Goal: Task Accomplishment & Management: Complete application form

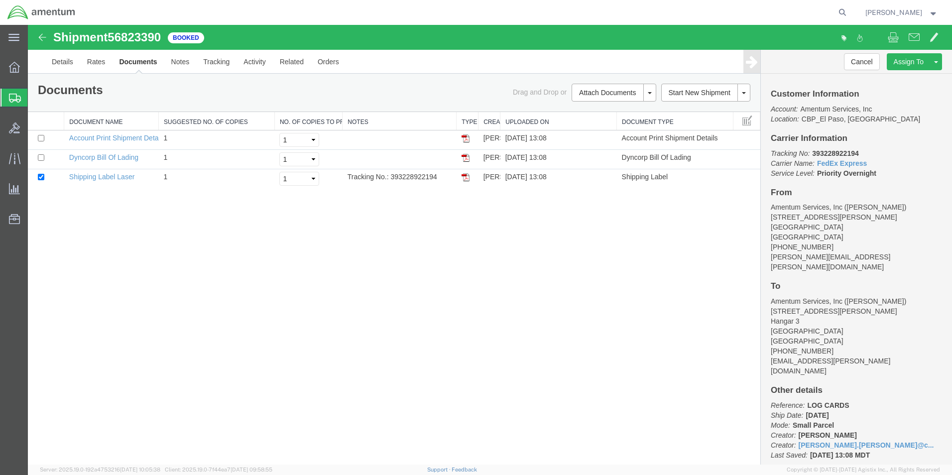
click at [0, 0] on span "Create from Template" at bounding box center [0, 0] width 0 height 0
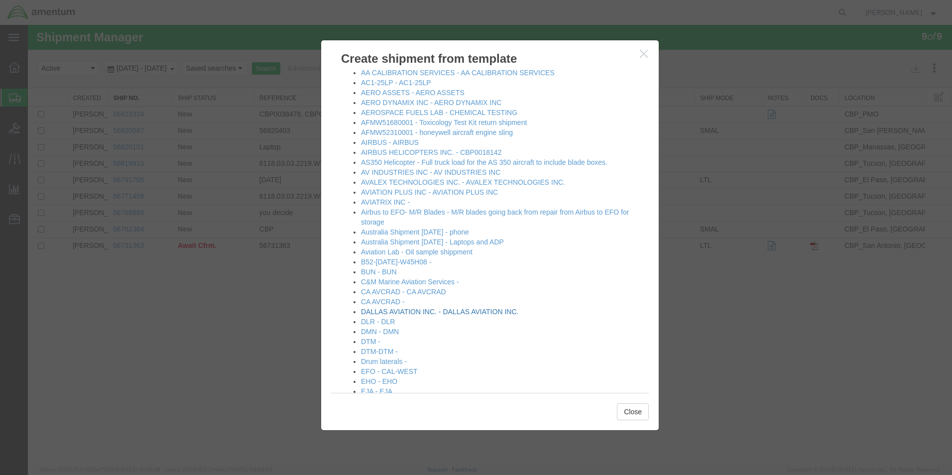
scroll to position [50, 0]
click at [409, 312] on link "DALLAS AVIATION INC. - DALLAS AVIATION INC." at bounding box center [439, 311] width 157 height 8
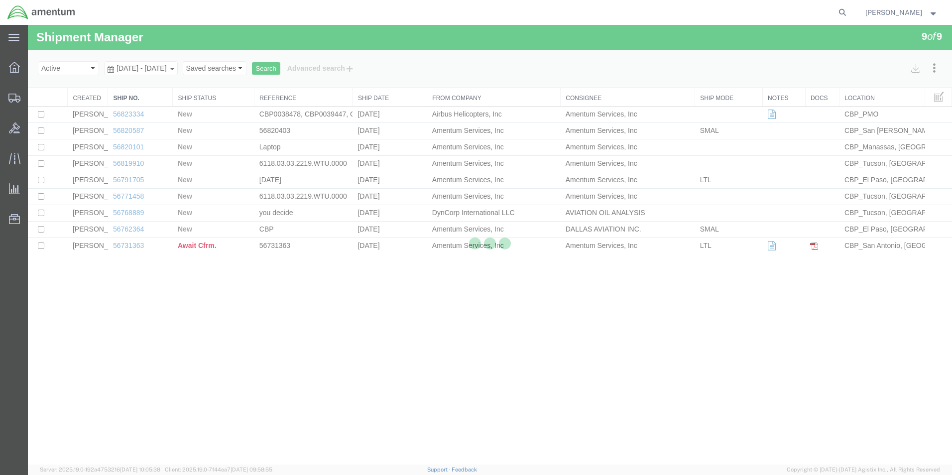
select select "49831"
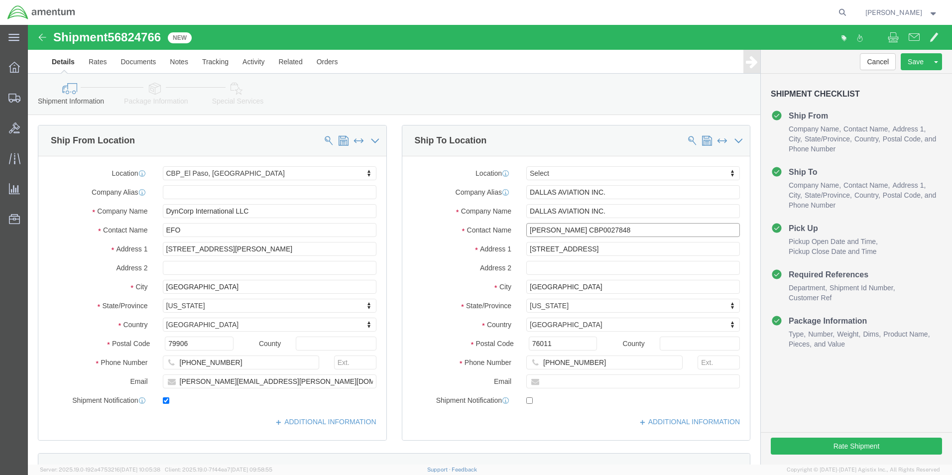
drag, startPoint x: 603, startPoint y: 206, endPoint x: 575, endPoint y: 205, distance: 27.9
click input "[PERSON_NAME] CBP0027848"
drag, startPoint x: 611, startPoint y: 207, endPoint x: 553, endPoint y: 203, distance: 57.9
click input "[PERSON_NAME] CBP0044202/203"
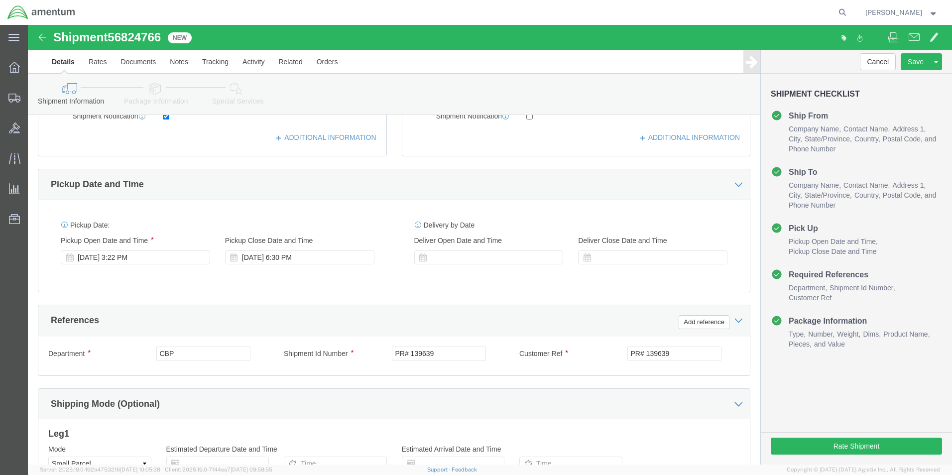
scroll to position [299, 0]
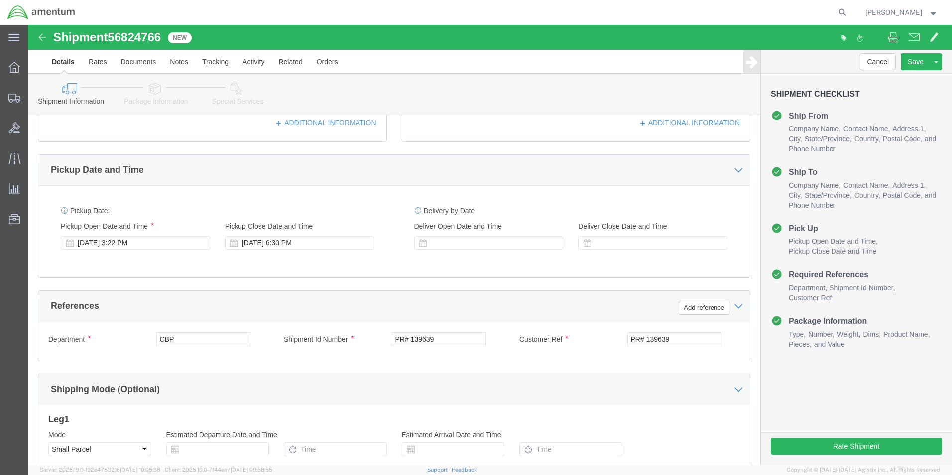
type input "[PERSON_NAME] CBP0044202/203"
click input "PR# 139639"
paste input "CBP0044202/203"
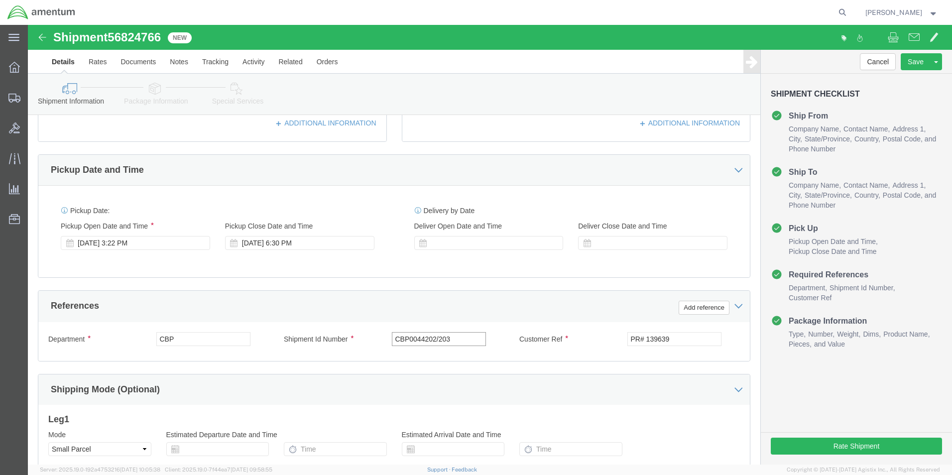
type input "CBP0044202/203"
click input "PR# 139639"
paste input "CBP0044202/203"
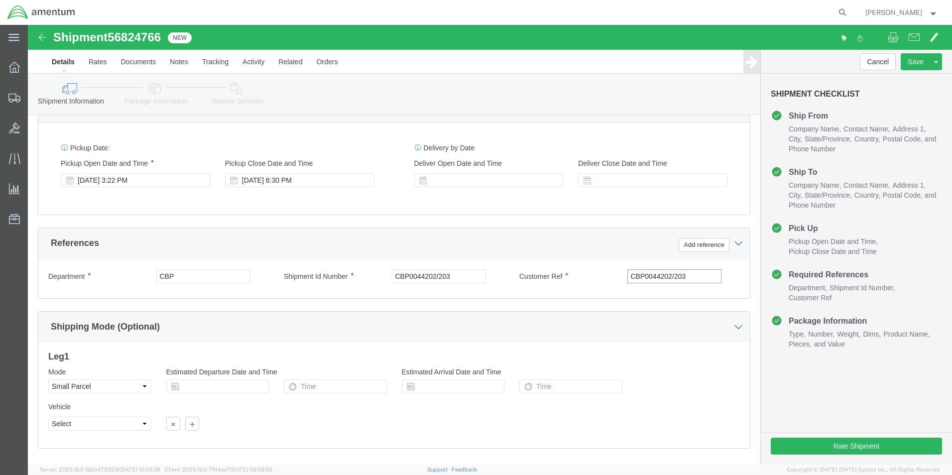
scroll to position [415, 0]
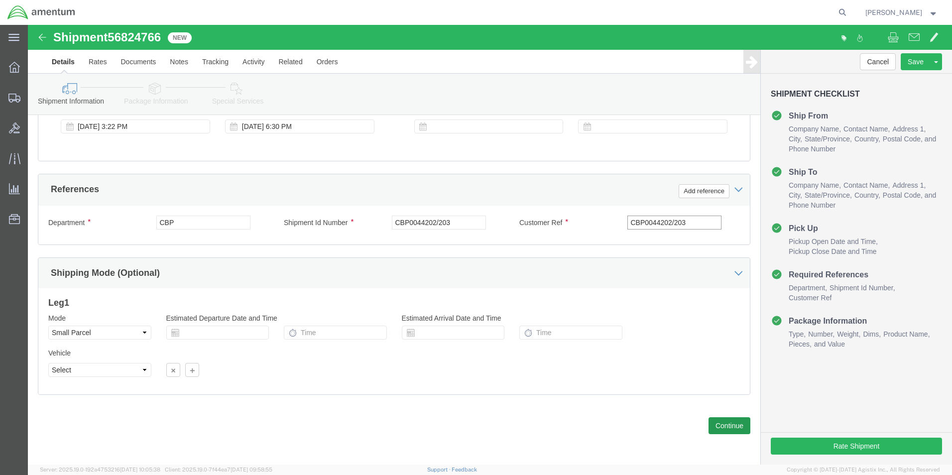
type input "CBP0044202/203"
click button "Continue"
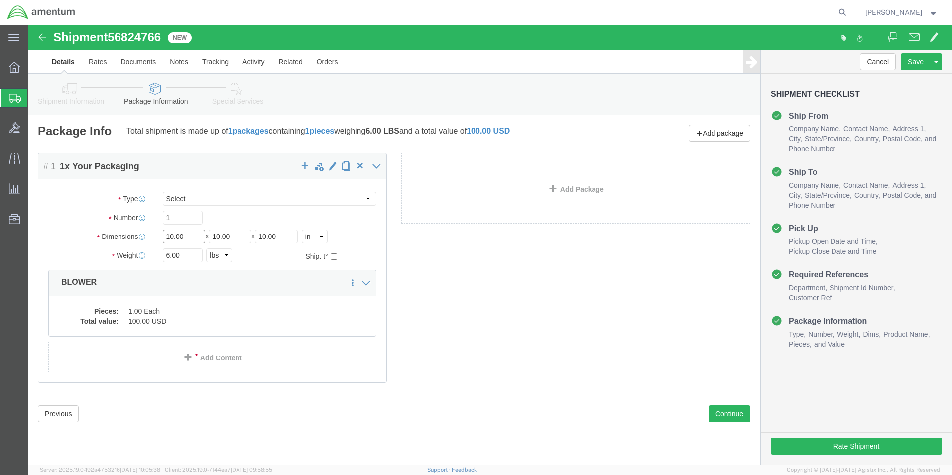
click input "10.00"
type input "12"
type input "8"
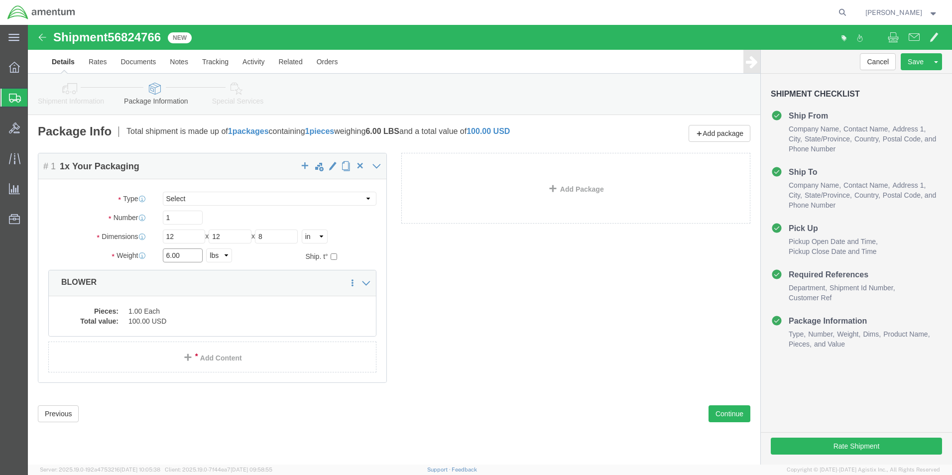
click input "6.00"
type input "6.60"
click div "Save in commodity library Clone this content Delete this content BLOWER"
click dd "100.00 USD"
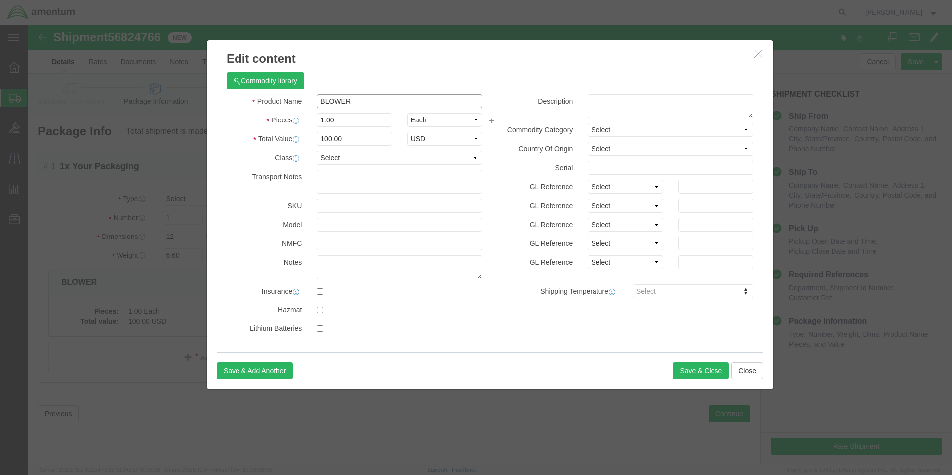
click input "BLOWER"
type input "PART"
click input "1.00"
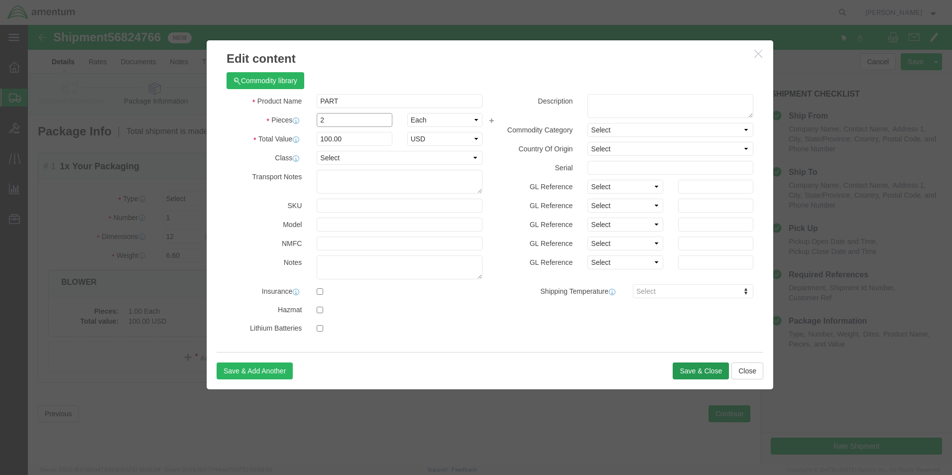
type input "2"
type input "200"
click button "Save & Close"
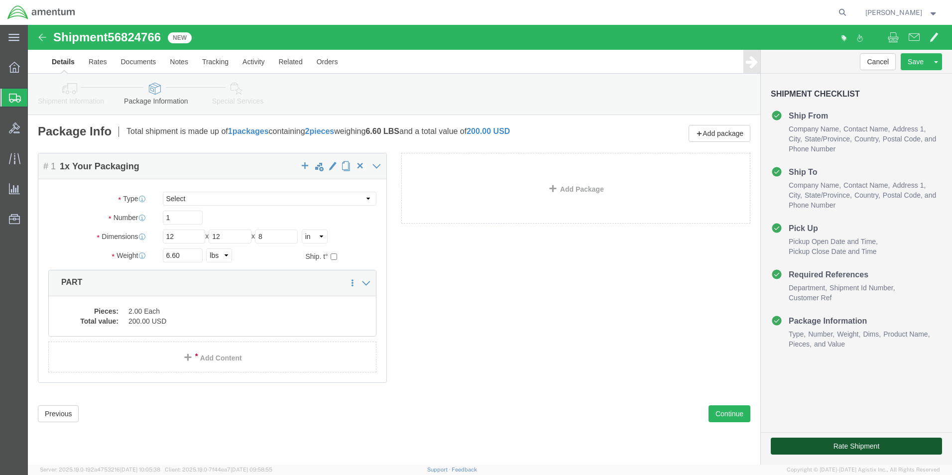
click button "Rate Shipment"
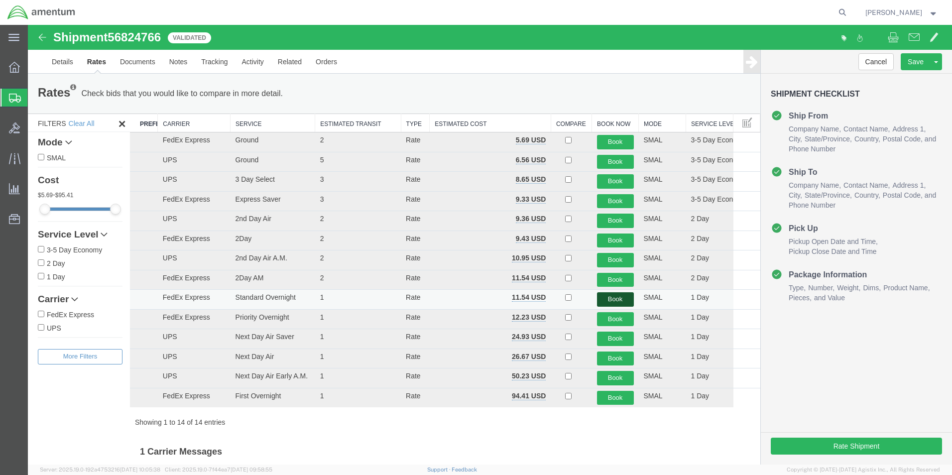
click at [612, 300] on button "Book" at bounding box center [615, 299] width 37 height 14
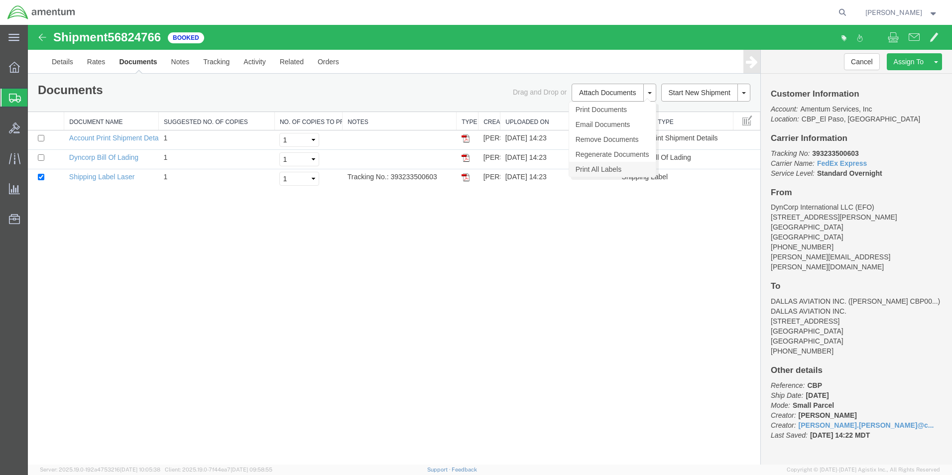
click at [604, 171] on link "Print All Labels" at bounding box center [612, 169] width 87 height 15
click at [598, 97] on button "Attach Documents" at bounding box center [608, 93] width 72 height 18
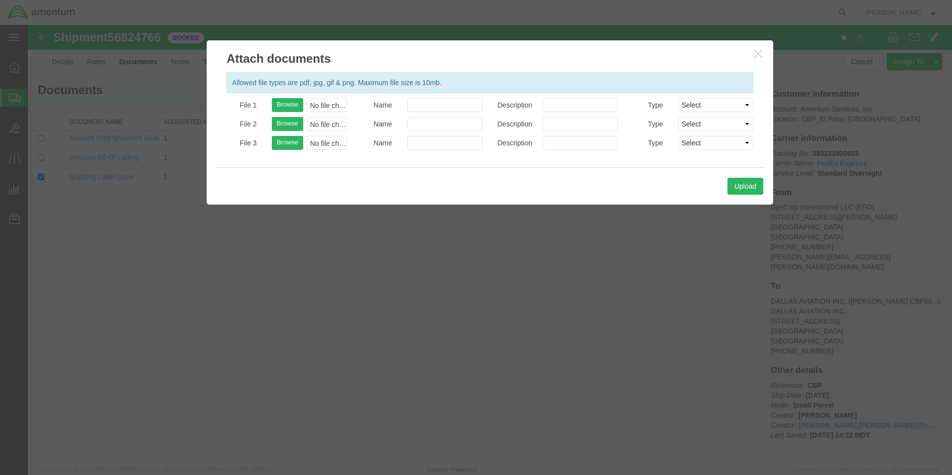
click at [755, 57] on icon "button" at bounding box center [758, 53] width 8 height 8
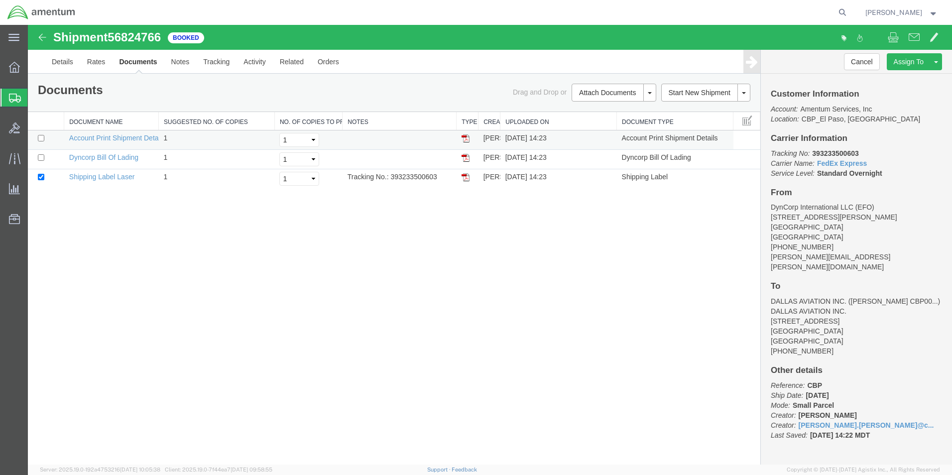
drag, startPoint x: 467, startPoint y: 175, endPoint x: 482, endPoint y: 139, distance: 38.2
click at [467, 175] on img at bounding box center [466, 177] width 8 height 8
click at [0, 0] on span "Create from Template" at bounding box center [0, 0] width 0 height 0
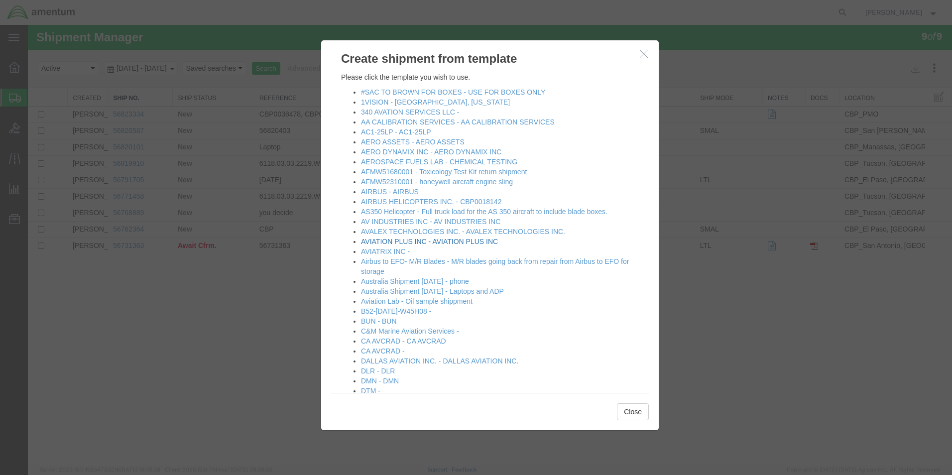
click at [421, 242] on link "AVIATION PLUS INC - AVIATION PLUS INC" at bounding box center [429, 242] width 137 height 8
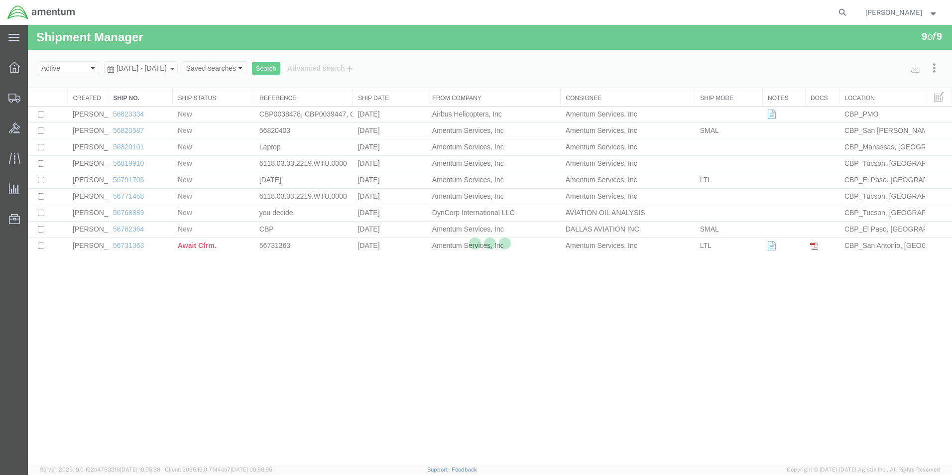
select select "49831"
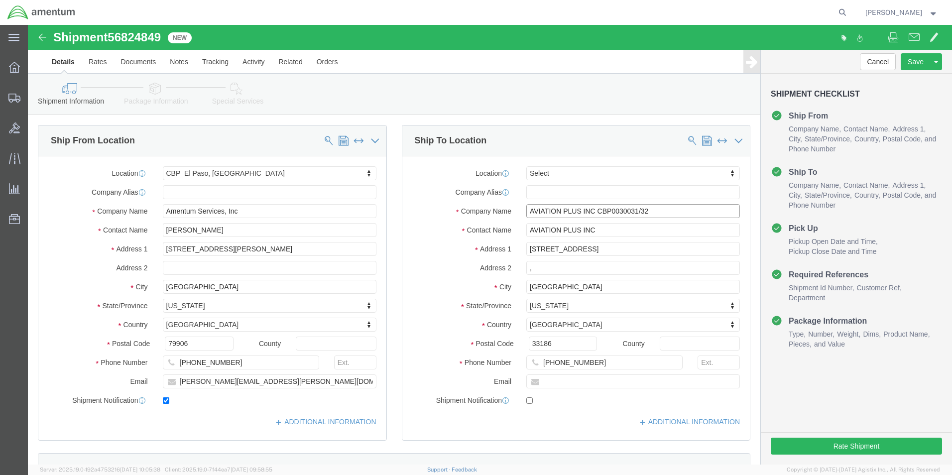
drag, startPoint x: 627, startPoint y: 182, endPoint x: 588, endPoint y: 186, distance: 39.5
click input "AVIATION PLUS INC CBP0030031/32"
drag, startPoint x: 630, startPoint y: 192, endPoint x: 567, endPoint y: 186, distance: 64.0
click input "AVIATION PLUS INC CBP0043966/67/69"
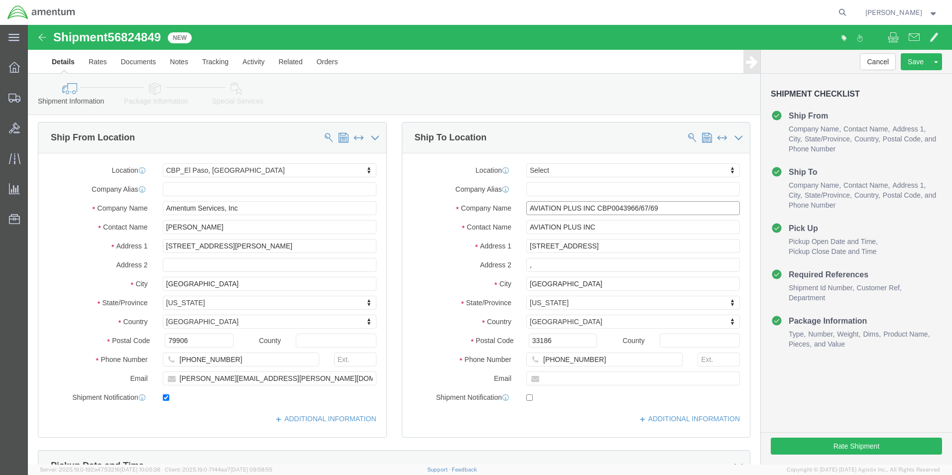
scroll to position [249, 0]
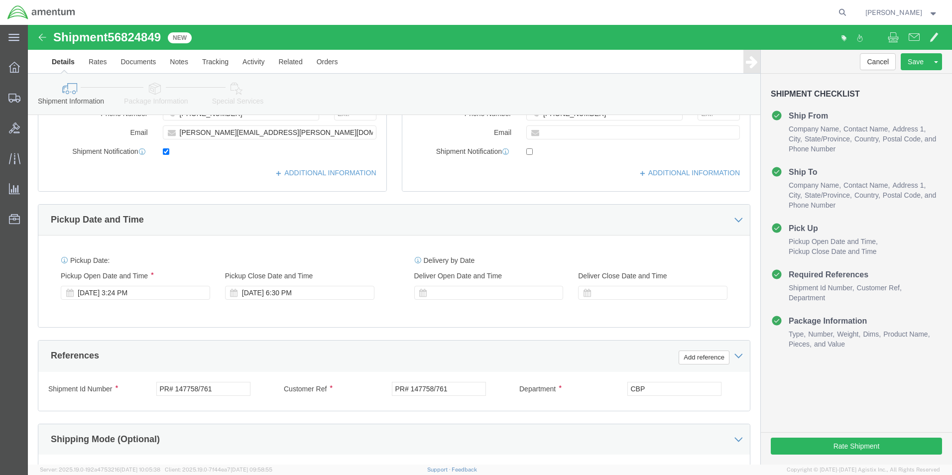
type input "AVIATION PLUS INC CBP0043966/67/69"
click input "PR# 147758/761"
paste input "CBP0043966/67/69"
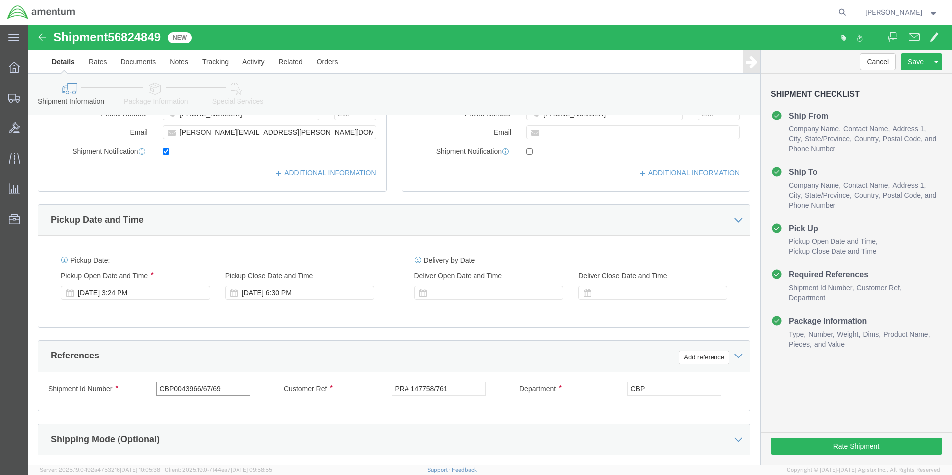
type input "CBP0043966/67/69"
click input "PR# 147758/761"
paste input "CBP0043966/67/69"
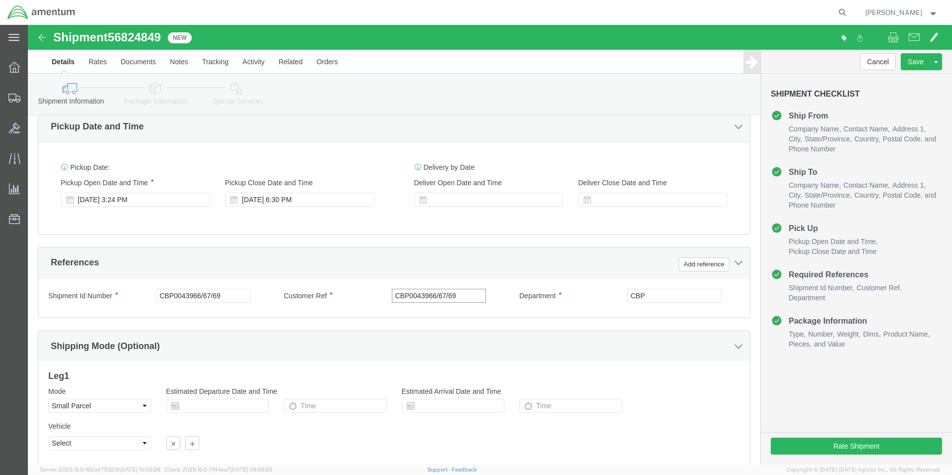
scroll to position [415, 0]
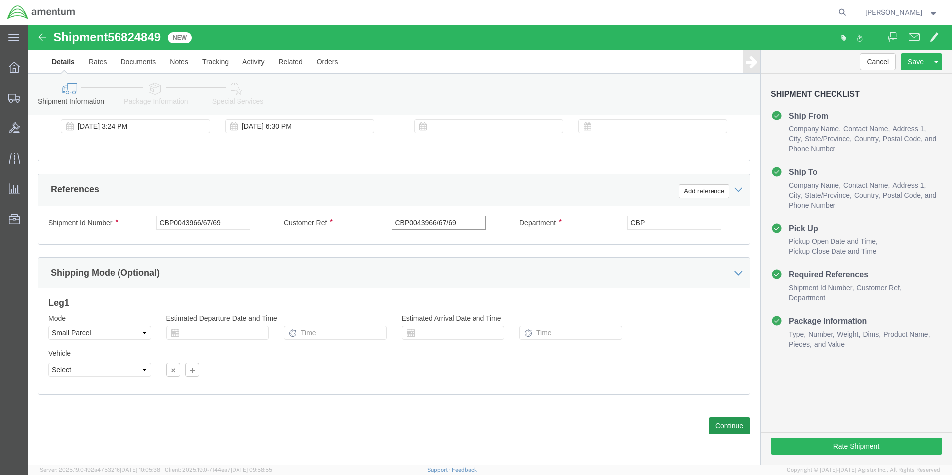
type input "CBP0043966/67/69"
click button "Continue"
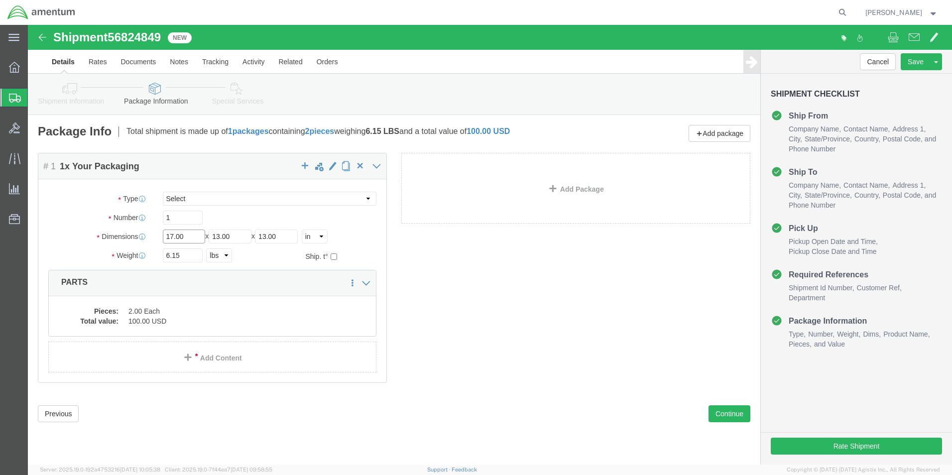
click input "17.00"
type input "18"
type input "12"
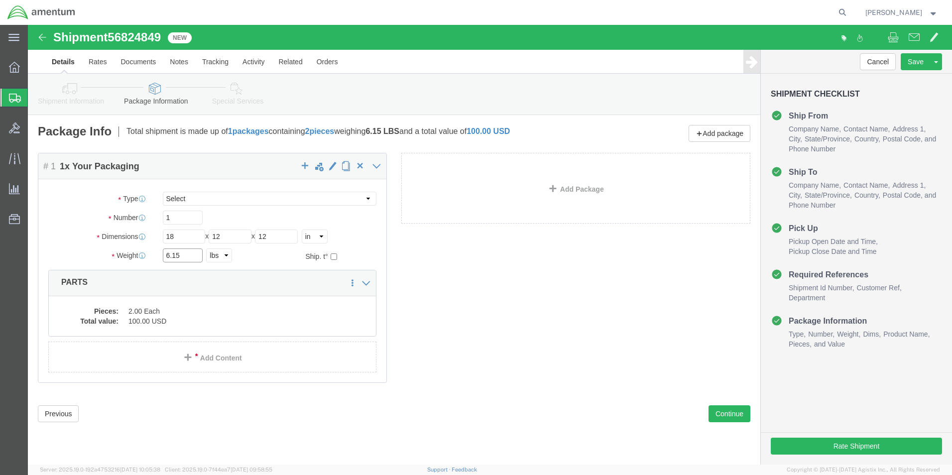
click input "6.15"
type input "9.50"
click dd "2.00 Each"
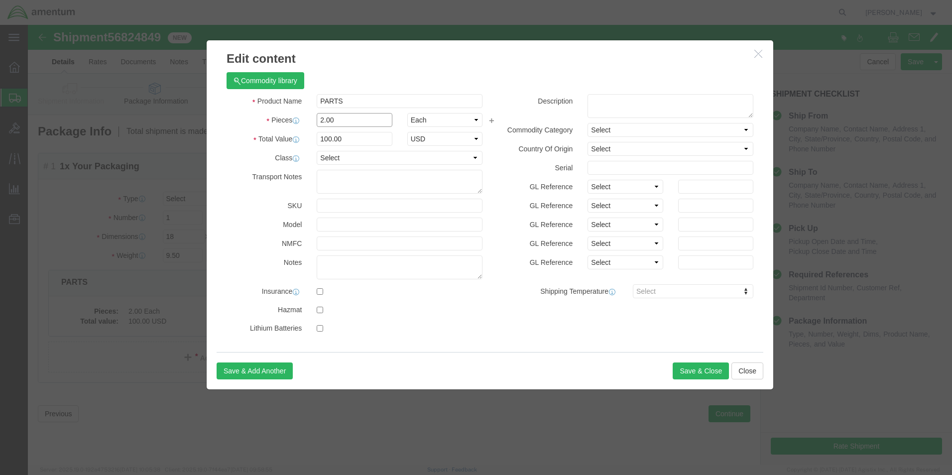
click input "2.00"
type input "3"
type input "150"
click button "Save & Close"
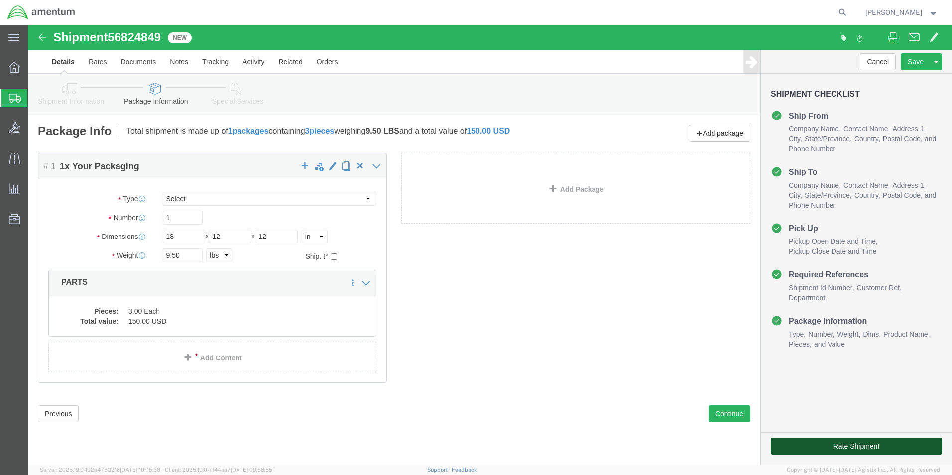
click button "Rate Shipment"
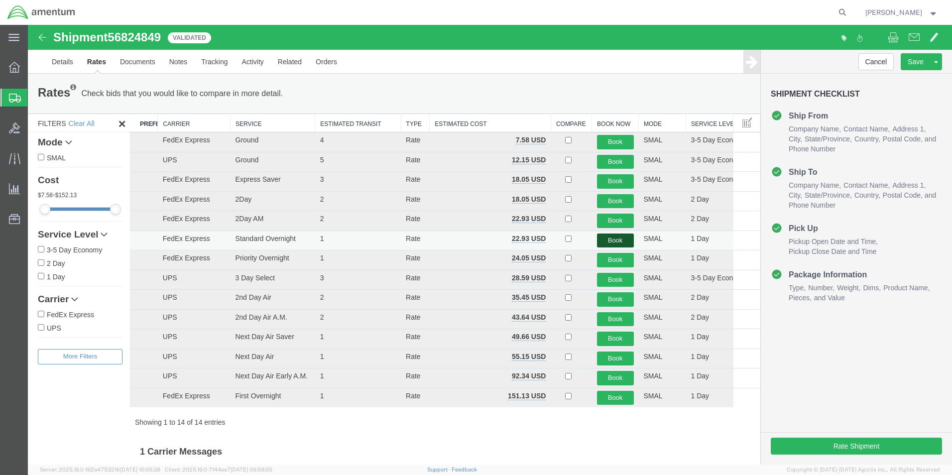
click at [612, 244] on button "Book" at bounding box center [615, 241] width 37 height 14
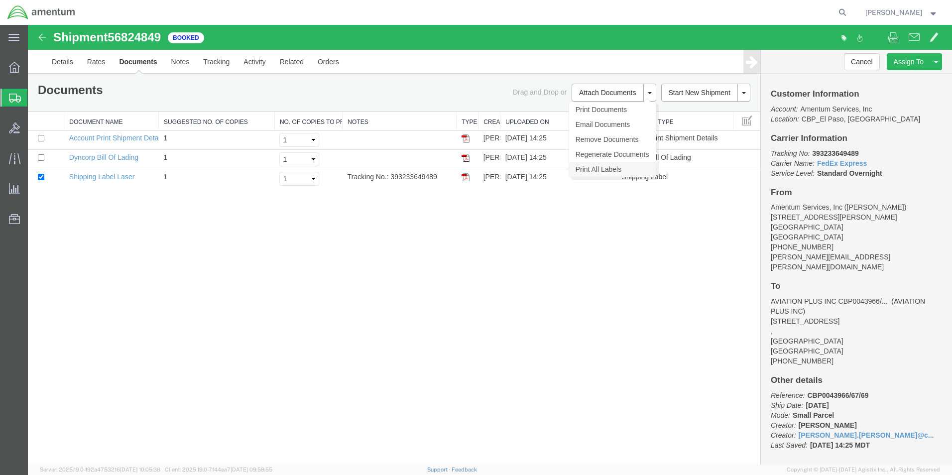
click at [599, 174] on link "Print All Labels" at bounding box center [612, 169] width 87 height 15
